Goal: Task Accomplishment & Management: Manage account settings

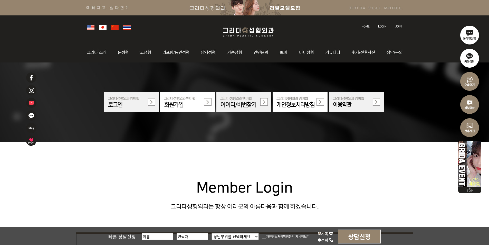
click at [379, 26] on img at bounding box center [382, 26] width 8 height 3
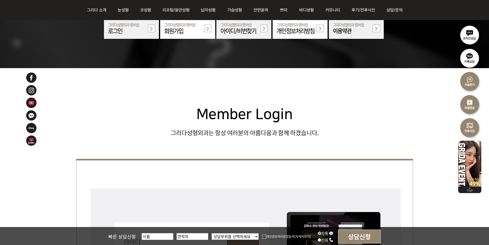
scroll to position [180, 0]
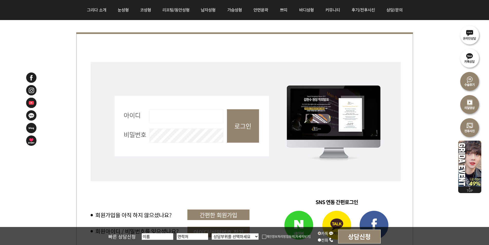
click at [208, 119] on input "아이디 필수" at bounding box center [186, 116] width 74 height 14
type input "admin"
click at [241, 125] on input "로그인" at bounding box center [243, 125] width 32 height 33
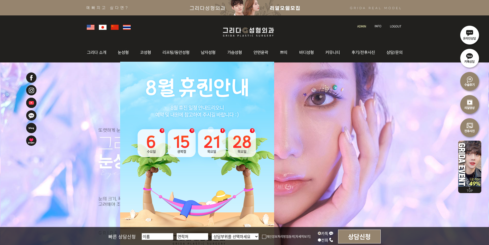
click at [362, 27] on img at bounding box center [361, 26] width 9 height 3
